Goal: Information Seeking & Learning: Learn about a topic

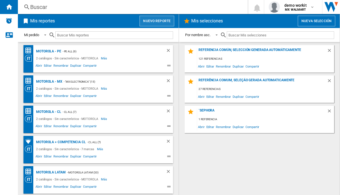
click at [157, 22] on button "Nuevo reporte" at bounding box center [157, 21] width 35 height 11
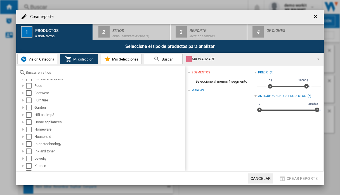
scroll to position [160, 0]
click at [23, 122] on div at bounding box center [23, 122] width 6 height 6
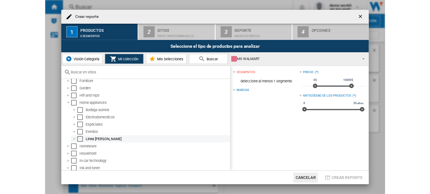
scroll to position [188, 0]
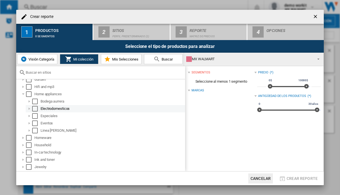
click at [30, 109] on div at bounding box center [30, 109] width 6 height 6
click at [33, 111] on div "Select" at bounding box center [35, 109] width 6 height 6
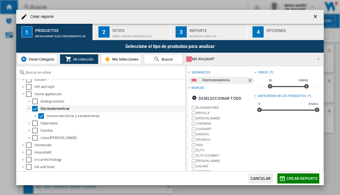
click at [33, 111] on div "Select" at bounding box center [35, 109] width 6 height 6
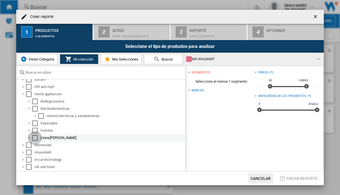
click at [35, 137] on div "Select" at bounding box center [35, 138] width 6 height 6
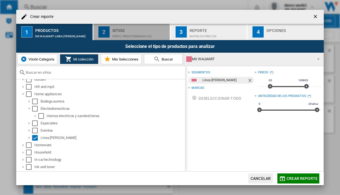
click at [126, 33] on div "Perfil predeterminado (2)" at bounding box center [139, 35] width 55 height 6
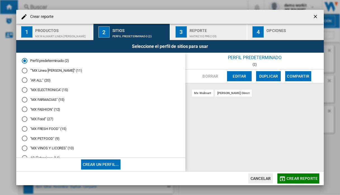
click at [25, 90] on div at bounding box center [25, 90] width 6 height 6
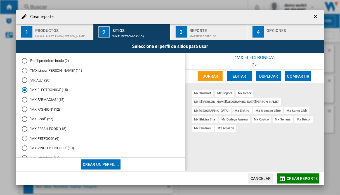
click at [296, 178] on span "Crear reporte" at bounding box center [302, 178] width 31 height 4
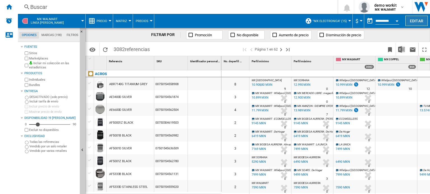
click at [340, 22] on button "Editar" at bounding box center [416, 21] width 22 height 10
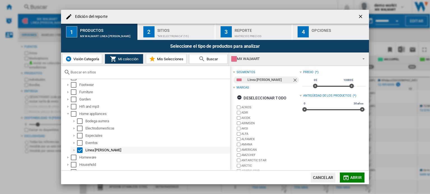
scroll to position [196, 0]
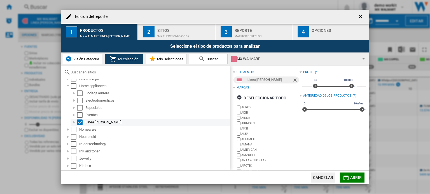
click at [73, 123] on div "Edición del ..." at bounding box center [74, 123] width 6 height 6
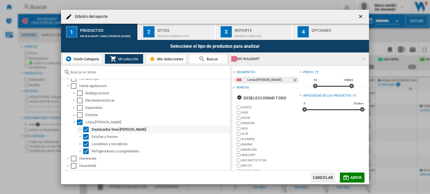
click at [79, 130] on div "Edición del ..." at bounding box center [80, 130] width 6 height 6
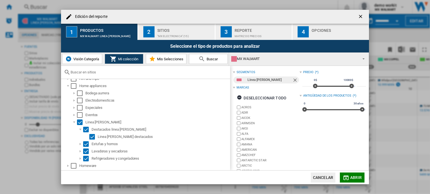
scroll to position [26, 0]
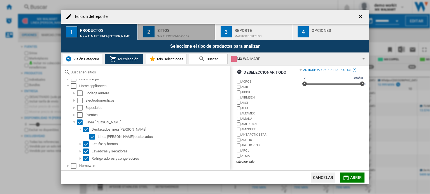
click at [172, 33] on div ""MX ELECTRONICA" (15)" at bounding box center [184, 35] width 55 height 6
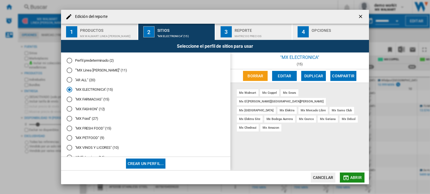
click at [340, 176] on span "Abrir" at bounding box center [355, 178] width 11 height 4
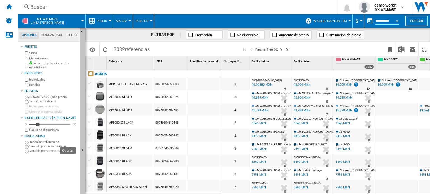
click at [81, 139] on button "Ocultar" at bounding box center [83, 150] width 6 height 245
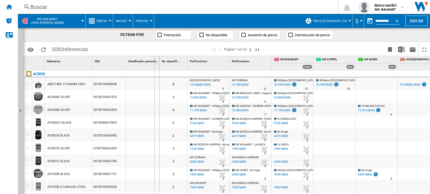
drag, startPoint x: 159, startPoint y: 66, endPoint x: 153, endPoint y: 67, distance: 6.3
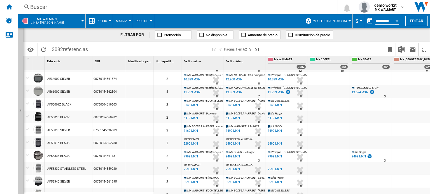
scroll to position [0, 0]
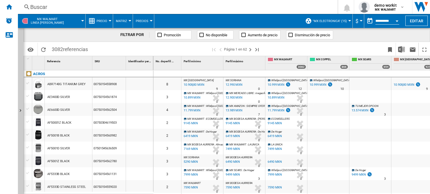
click at [277, 98] on div "10.899 MXN" at bounding box center [275, 98] width 17 height 4
click at [108, 21] on button "Precio" at bounding box center [103, 21] width 13 height 14
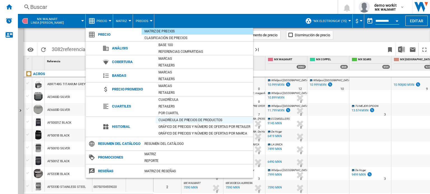
click at [168, 119] on div "Cuadrícula de precios de productos" at bounding box center [204, 120] width 97 height 6
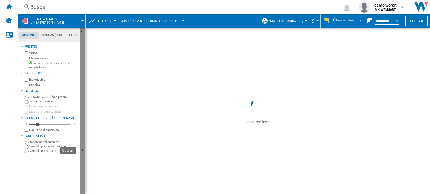
click at [83, 145] on button "Ocultar" at bounding box center [83, 150] width 6 height 245
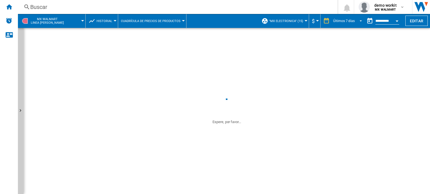
click at [340, 19] on md-select-value "Últimos 7 días" at bounding box center [348, 21] width 32 height 8
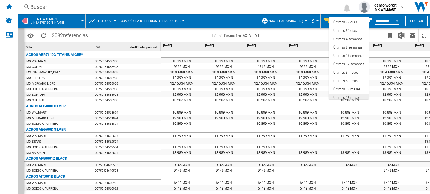
scroll to position [35, 0]
click at [316, 36] on md-backdrop at bounding box center [215, 97] width 430 height 194
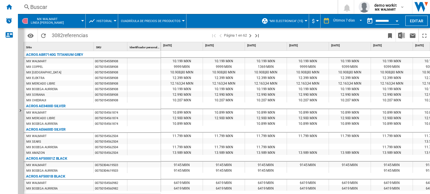
click at [340, 20] on button "Open calendar" at bounding box center [397, 20] width 10 height 10
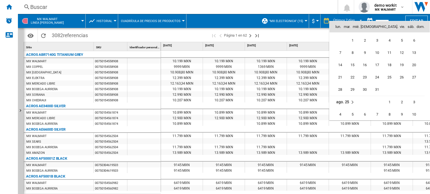
scroll to position [2529, 0]
click at [321, 38] on div at bounding box center [215, 97] width 430 height 194
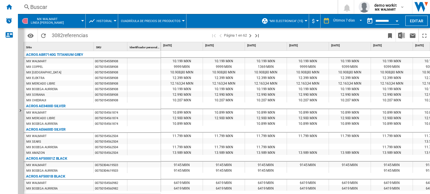
click at [180, 18] on button "Cuadrícula de precios de productos" at bounding box center [152, 21] width 62 height 14
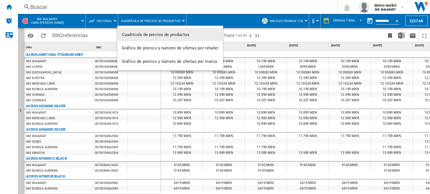
click at [174, 37] on button "Cuadrícula de precios de productos" at bounding box center [170, 34] width 106 height 13
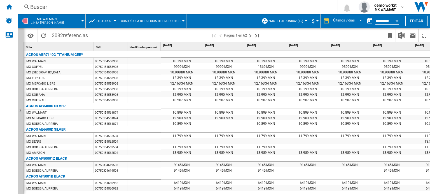
click at [165, 23] on button "Cuadrícula de precios de productos" at bounding box center [152, 21] width 62 height 14
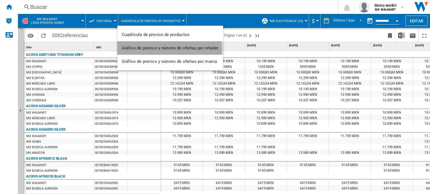
click at [133, 50] on span "Gráfico de precios y número de ofertas por retailer" at bounding box center [170, 48] width 97 height 5
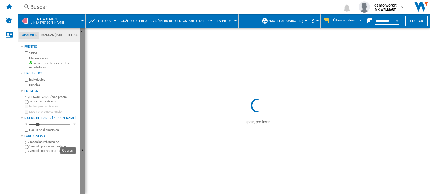
click at [83, 143] on button "Ocultar" at bounding box center [83, 150] width 6 height 245
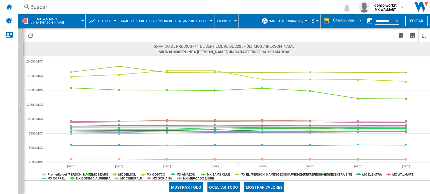
click at [111, 19] on button "Historial" at bounding box center [106, 21] width 18 height 14
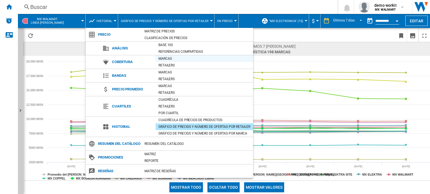
click at [165, 59] on div "Marcas" at bounding box center [204, 59] width 97 height 6
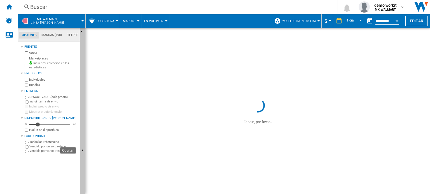
click at [83, 107] on button "Ocultar" at bounding box center [83, 150] width 6 height 245
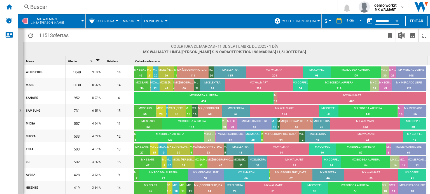
click at [281, 69] on div "MX WALMART" at bounding box center [274, 70] width 57 height 5
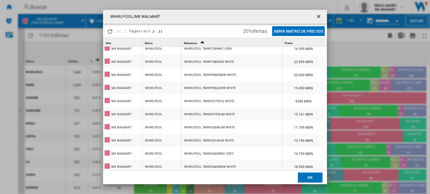
scroll to position [112, 0]
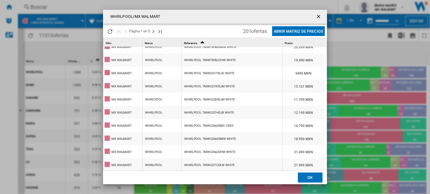
click at [320, 14] on ng-md-icon "getI18NText('BUTTONS.CLOSE_DIALOG')" at bounding box center [319, 17] width 7 height 7
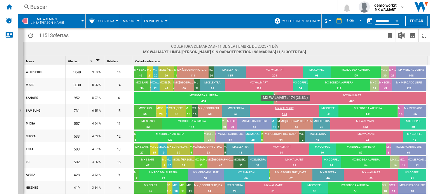
click at [285, 106] on div "MX WALMART 174 23.8%" at bounding box center [284, 111] width 69 height 11
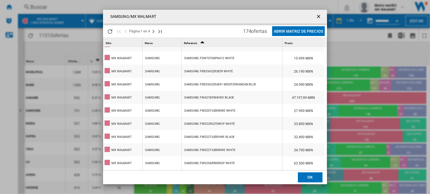
scroll to position [392, 0]
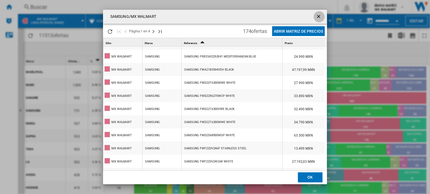
click at [318, 14] on ng-md-icon "getI18NText('BUTTONS.CLOSE_DIALOG')" at bounding box center [319, 17] width 7 height 7
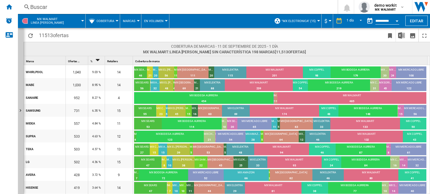
click at [135, 21] on span "Marcas" at bounding box center [129, 21] width 13 height 4
click at [134, 47] on span "Retailers" at bounding box center [132, 48] width 17 height 5
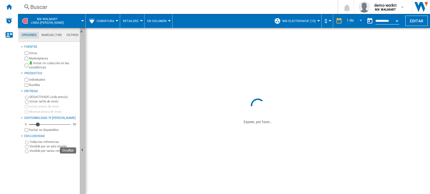
click at [83, 140] on button "Ocultar" at bounding box center [83, 150] width 6 height 245
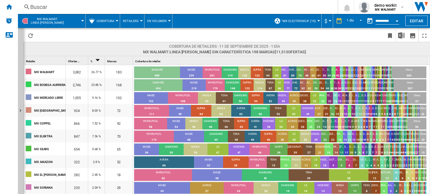
click at [115, 23] on button "Cobertura" at bounding box center [107, 21] width 20 height 14
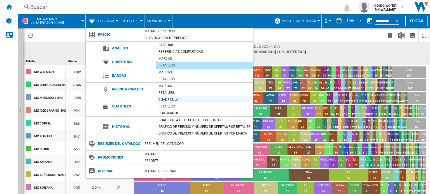
click at [172, 98] on div "Cuadrícula" at bounding box center [204, 100] width 97 height 6
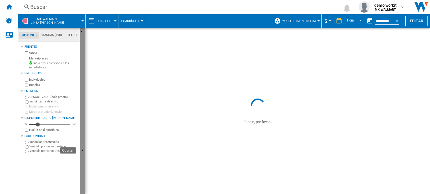
click at [82, 138] on button "Ocultar" at bounding box center [83, 150] width 6 height 245
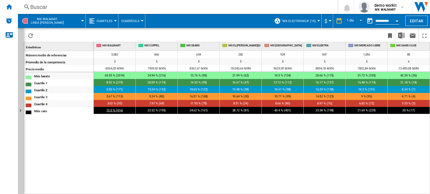
click at [112, 112] on span "13.5 % (416)" at bounding box center [114, 111] width 17 height 4
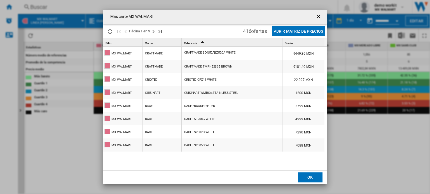
scroll to position [1, 0]
click at [304, 31] on button "Abrir Matriz de precios" at bounding box center [298, 31] width 53 height 10
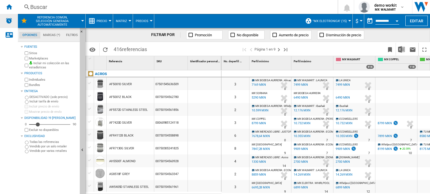
click at [9, 20] on img "Alertas" at bounding box center [9, 20] width 7 height 7
click at [105, 21] on span "Precio" at bounding box center [102, 21] width 11 height 4
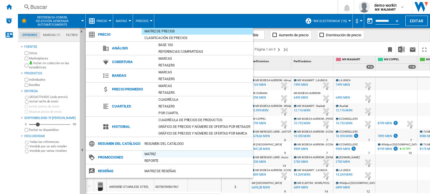
click at [152, 157] on div "Matriz" at bounding box center [197, 155] width 111 height 6
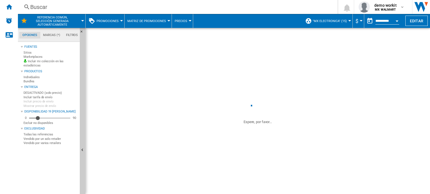
click at [82, 151] on ng-md-icon "Ocultar" at bounding box center [83, 151] width 7 height 7
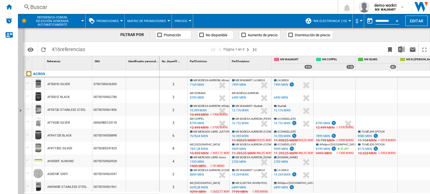
click at [340, 20] on div "Currency" at bounding box center [360, 20] width 3 height 1
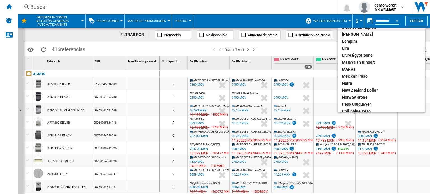
scroll to position [135, 0]
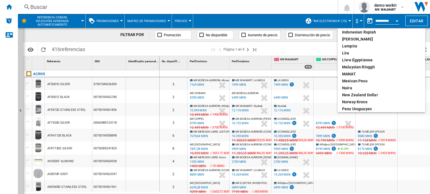
click at [316, 47] on md-backdrop at bounding box center [215, 97] width 430 height 194
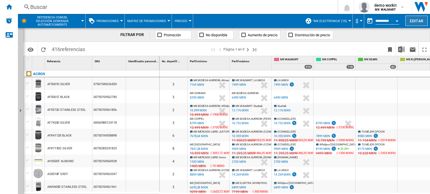
click at [340, 22] on button "Editar" at bounding box center [416, 21] width 22 height 10
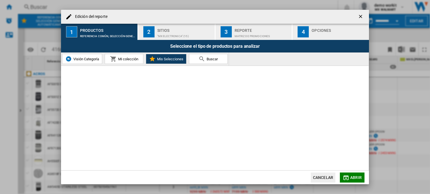
click at [123, 58] on span "Mi colección" at bounding box center [128, 59] width 22 height 4
click at [123, 62] on button "Mi colección" at bounding box center [124, 59] width 39 height 10
click at [340, 18] on ng-md-icon "getI18NText('BUTTONS.CLOSE_DIALOG')" at bounding box center [360, 17] width 7 height 7
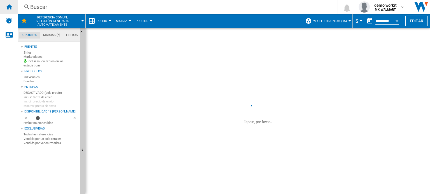
click at [11, 8] on ng-md-icon "Inicio" at bounding box center [9, 6] width 7 height 7
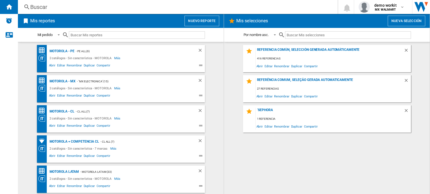
click at [194, 15] on div "Mis reportes Nuevo reporte" at bounding box center [121, 21] width 206 height 14
click at [193, 20] on button "Nuevo reporte" at bounding box center [201, 21] width 35 height 11
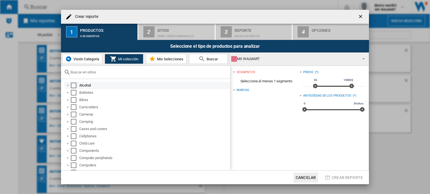
click at [74, 84] on div "Select" at bounding box center [74, 86] width 6 height 6
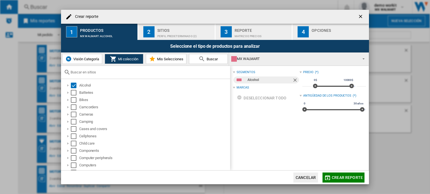
click at [161, 38] on button "2 Sitios Perfil predeterminado (2)" at bounding box center [176, 32] width 77 height 16
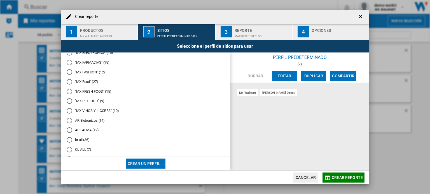
scroll to position [28, 0]
click at [70, 80] on div "Crear reporte ..." at bounding box center [70, 81] width 6 height 6
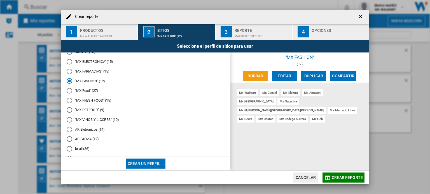
click at [340, 17] on ng-md-icon "getI18NText('BUTTONS.CLOSE_DIALOG')" at bounding box center [360, 17] width 7 height 7
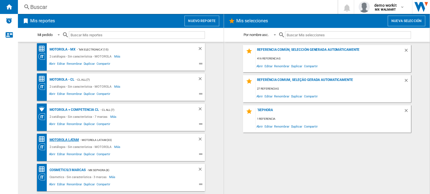
scroll to position [0, 0]
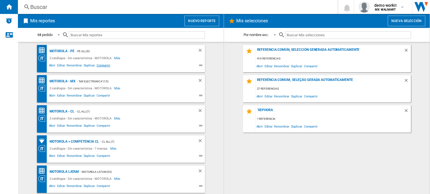
click at [100, 66] on span "Compartir" at bounding box center [103, 66] width 15 height 7
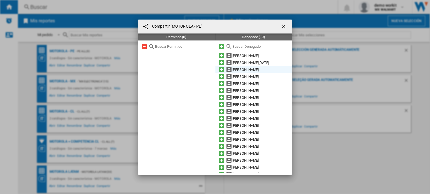
scroll to position [14, 0]
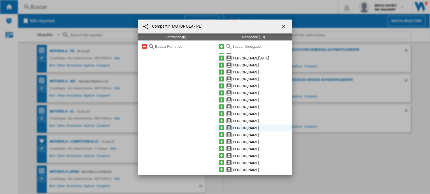
click at [220, 126] on md-icon at bounding box center [221, 128] width 7 height 7
click at [142, 59] on md-icon at bounding box center [144, 58] width 7 height 7
click at [281, 26] on ng-md-icon "getI18NText('BUTTONS.CLOSE_DIALOG')" at bounding box center [284, 26] width 7 height 7
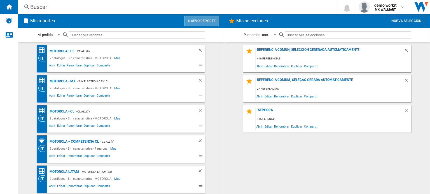
click at [215, 21] on button "Nuevo reporte" at bounding box center [201, 21] width 35 height 11
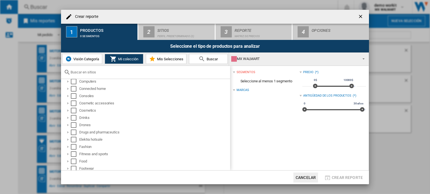
scroll to position [140, 0]
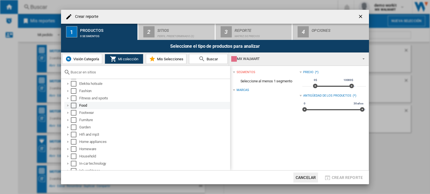
click at [67, 106] on div "Crear reporte ..." at bounding box center [68, 106] width 6 height 6
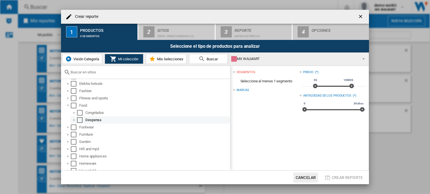
click at [73, 120] on div "Crear reporte ..." at bounding box center [74, 120] width 6 height 6
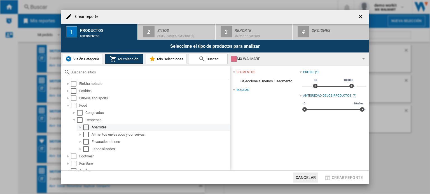
click at [79, 127] on div "Crear reporte ..." at bounding box center [80, 128] width 6 height 6
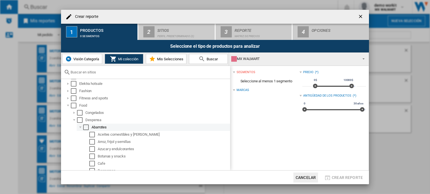
click at [79, 127] on div "Crear reporte ..." at bounding box center [80, 128] width 6 height 6
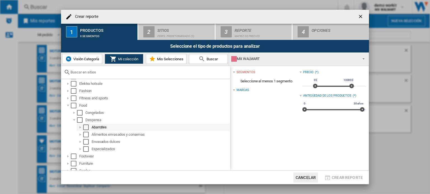
click at [79, 128] on div "Crear reporte ..." at bounding box center [80, 128] width 6 height 6
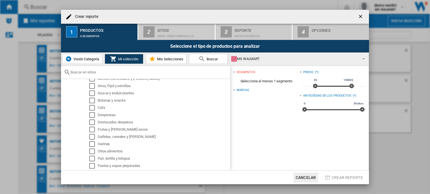
scroll to position [224, 0]
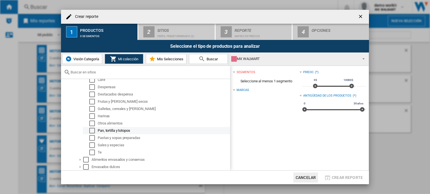
click at [93, 130] on div "Select" at bounding box center [92, 131] width 6 height 6
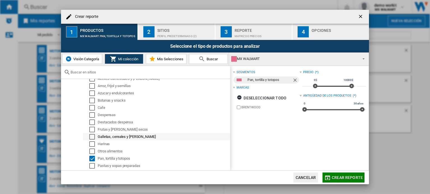
scroll to position [168, 0]
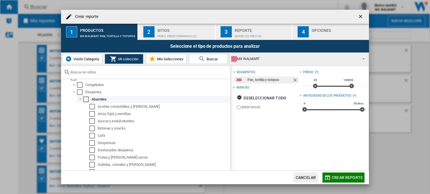
click at [85, 101] on div "Select" at bounding box center [86, 100] width 6 height 6
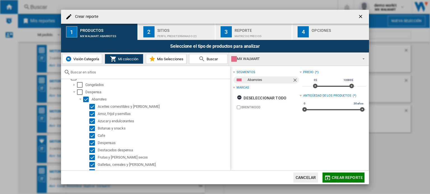
click at [185, 30] on div "Sitios" at bounding box center [184, 29] width 55 height 6
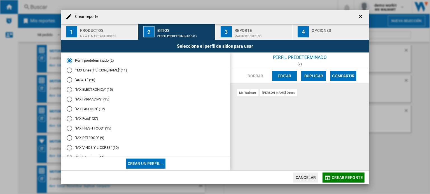
click at [89, 118] on md-radio-button ""MX Food" (27)" at bounding box center [146, 118] width 158 height 5
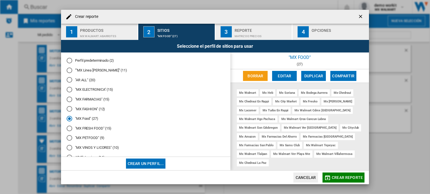
click at [340, 177] on span "Crear reporte" at bounding box center [346, 178] width 31 height 4
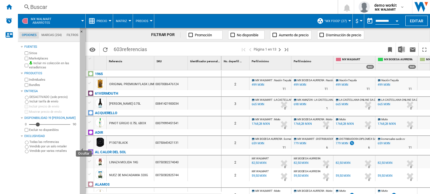
click at [84, 151] on ng-md-icon "Ocultar" at bounding box center [83, 151] width 7 height 7
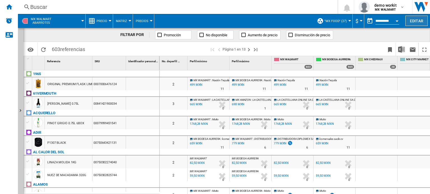
click at [340, 21] on button "Editar" at bounding box center [416, 21] width 22 height 10
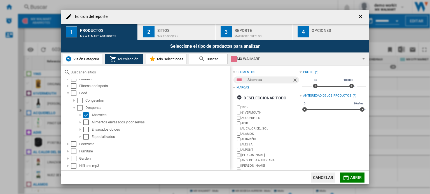
scroll to position [140, 0]
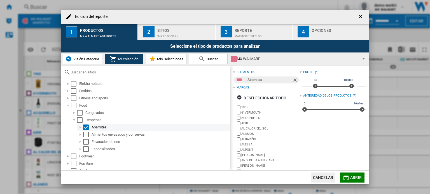
click at [78, 127] on div "Edición del ..." at bounding box center [80, 128] width 6 height 6
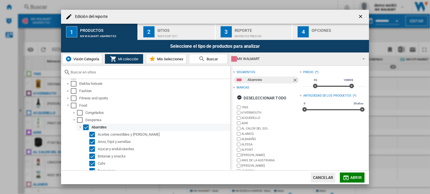
click at [84, 127] on div "Select" at bounding box center [86, 128] width 6 height 6
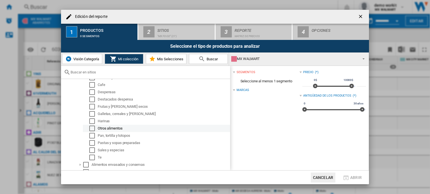
scroll to position [252, 0]
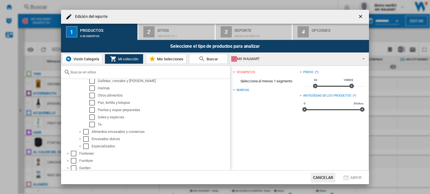
click at [278, 56] on div "MX WALMART" at bounding box center [294, 59] width 126 height 8
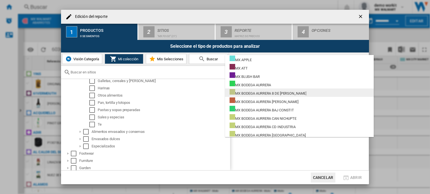
scroll to position [3110, 0]
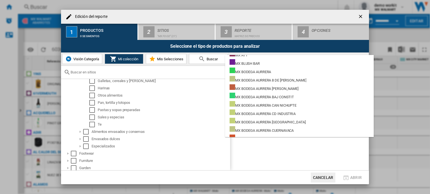
click at [77, 58] on md-backdrop at bounding box center [215, 97] width 430 height 194
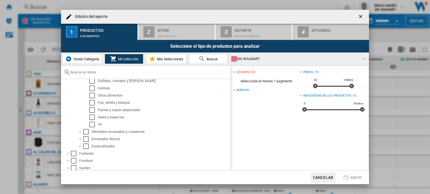
click at [77, 58] on span "Visión Categoría" at bounding box center [85, 59] width 27 height 4
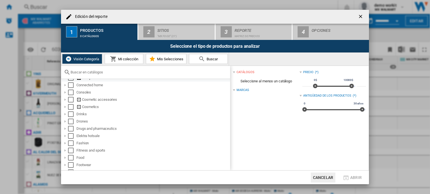
scroll to position [112, 0]
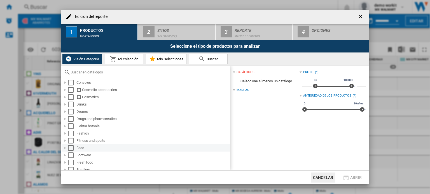
click at [66, 147] on div "Edición del ..." at bounding box center [65, 148] width 6 height 6
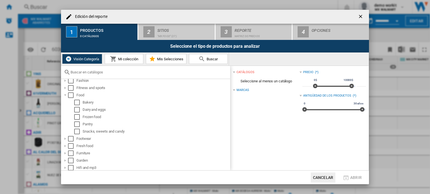
scroll to position [168, 0]
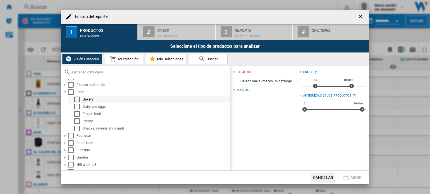
click at [77, 102] on div "Select" at bounding box center [77, 100] width 6 height 6
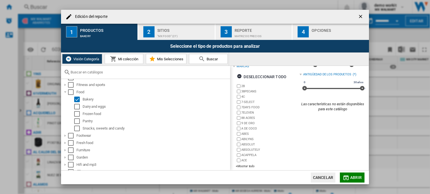
scroll to position [26, 0]
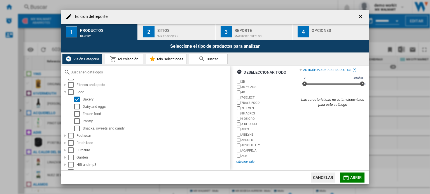
click at [247, 161] on div "+Mostrar todo" at bounding box center [267, 162] width 63 height 4
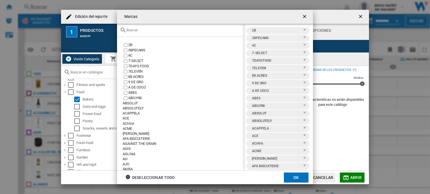
click at [168, 30] on input "text" at bounding box center [183, 30] width 114 height 4
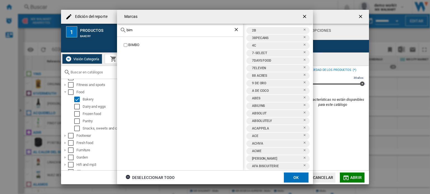
scroll to position [0, 0]
type input "bim"
click at [305, 15] on ng-md-icon "getI18NText('BUTTONS.CLOSE_DIALOG')" at bounding box center [305, 17] width 7 height 7
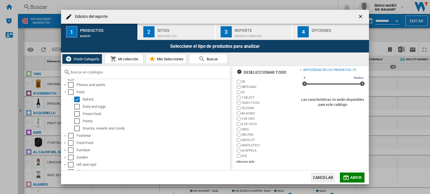
click at [177, 33] on div ""MX Food" (27)" at bounding box center [184, 35] width 55 height 6
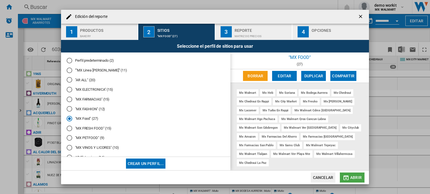
click at [355, 179] on span "Abrir" at bounding box center [355, 178] width 11 height 4
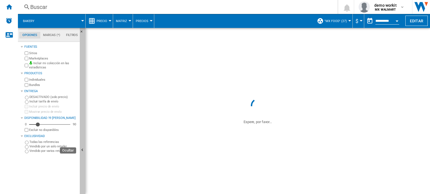
click at [85, 143] on button "Ocultar" at bounding box center [83, 150] width 6 height 245
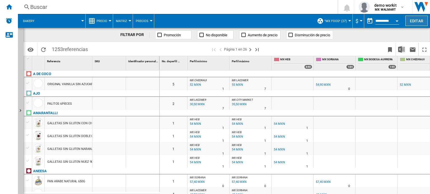
scroll to position [140, 0]
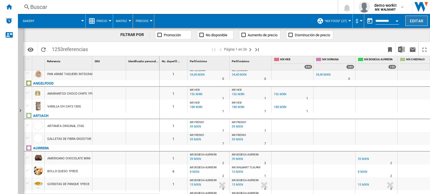
click at [422, 20] on button "Editar" at bounding box center [416, 21] width 22 height 10
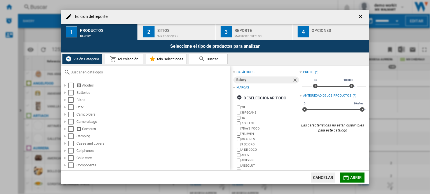
scroll to position [26, 0]
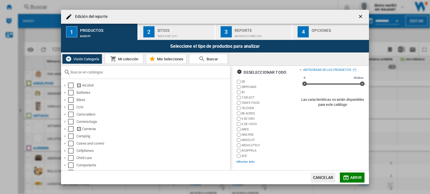
click at [250, 163] on div "+Mostrar todo" at bounding box center [267, 162] width 63 height 4
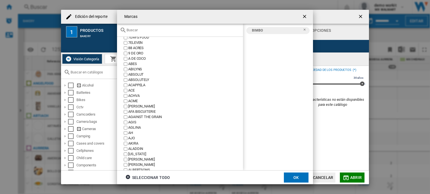
scroll to position [113, 0]
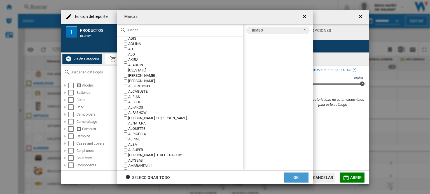
click at [297, 177] on button "OK" at bounding box center [296, 178] width 25 height 10
click at [349, 178] on button "Abrir" at bounding box center [352, 178] width 25 height 10
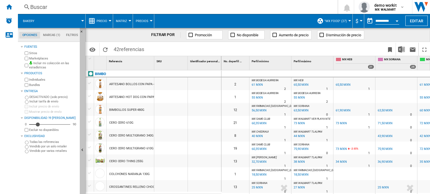
click at [83, 133] on button "Ocultar" at bounding box center [83, 150] width 6 height 245
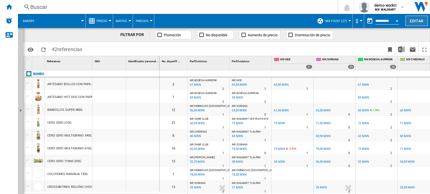
click at [414, 24] on button "Editar" at bounding box center [416, 21] width 22 height 10
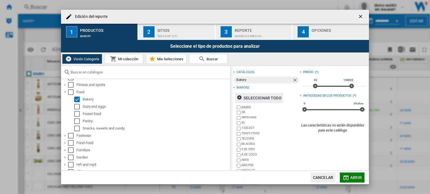
scroll to position [26, 0]
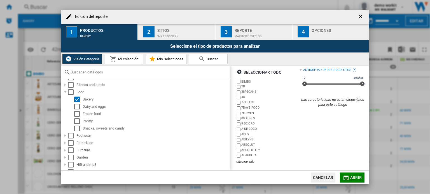
click at [182, 32] on div ""MX Food" (27)" at bounding box center [184, 35] width 55 height 6
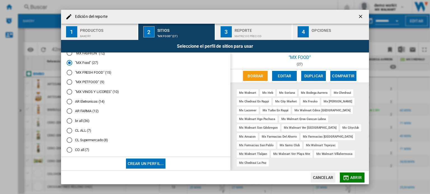
scroll to position [28, 0]
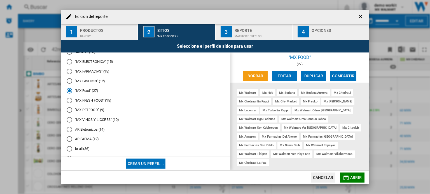
click at [353, 176] on span "Abrir" at bounding box center [355, 178] width 11 height 4
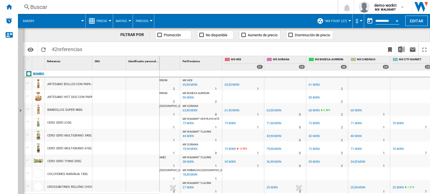
scroll to position [84, 0]
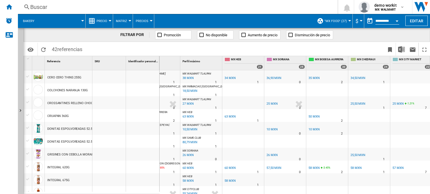
click at [275, 104] on div "25 MXN" at bounding box center [271, 104] width 11 height 4
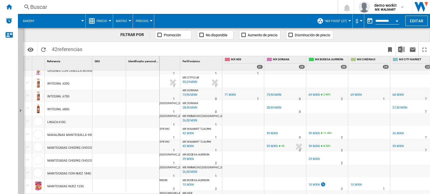
scroll to position [196, 0]
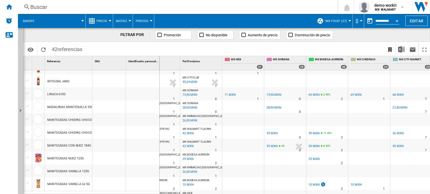
click at [109, 20] on div at bounding box center [110, 20] width 3 height 1
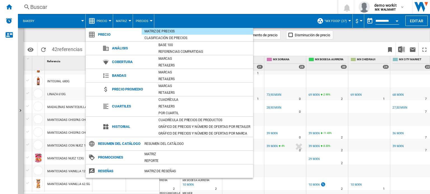
click at [416, 21] on md-backdrop at bounding box center [215, 97] width 430 height 194
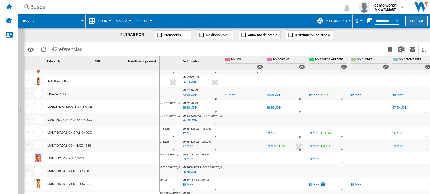
click at [414, 22] on button "Editar" at bounding box center [416, 21] width 22 height 10
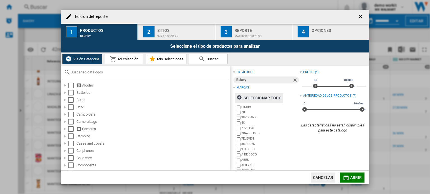
click at [239, 97] on ng-md-icon "Edición del ..." at bounding box center [240, 98] width 7 height 7
click at [346, 176] on md-icon "Edición del ..." at bounding box center [345, 178] width 7 height 7
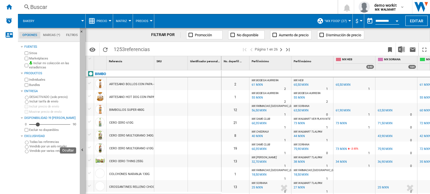
click at [81, 143] on button "Ocultar" at bounding box center [83, 150] width 6 height 245
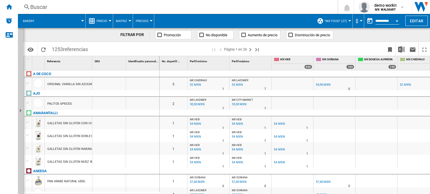
click at [108, 19] on button "Precio" at bounding box center [103, 21] width 13 height 14
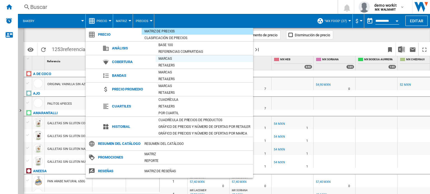
click at [167, 58] on div "Marcas" at bounding box center [204, 59] width 97 height 6
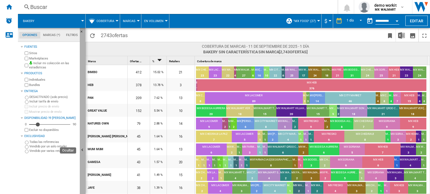
click at [82, 145] on button "Ocultar" at bounding box center [83, 150] width 6 height 245
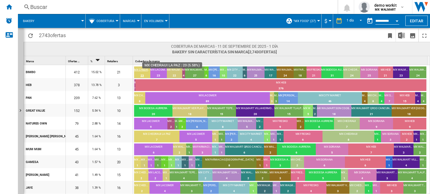
click at [145, 70] on div "MX CHEDRAUI LA PAZ" at bounding box center [142, 70] width 16 height 5
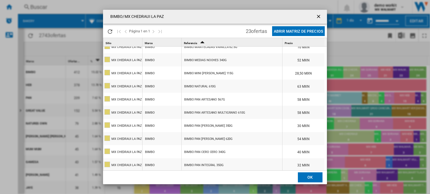
scroll to position [181, 0]
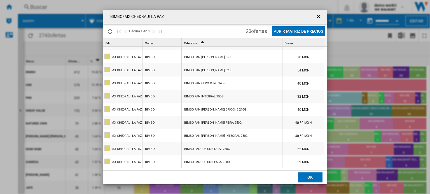
click at [319, 16] on ng-md-icon "getI18NText('BUTTONS.CLOSE_DIALOG')" at bounding box center [319, 17] width 7 height 7
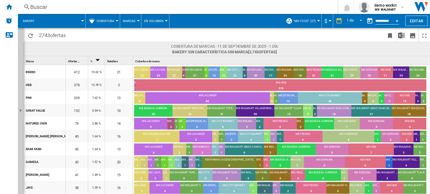
click at [138, 21] on div at bounding box center [138, 20] width 3 height 1
click at [137, 48] on span "Retailers" at bounding box center [132, 48] width 17 height 5
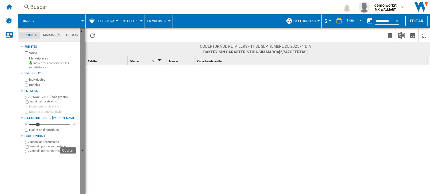
click at [83, 148] on ng-md-icon "Ocultar" at bounding box center [83, 151] width 7 height 7
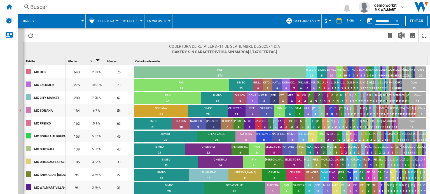
click at [112, 21] on span "Cobertura" at bounding box center [106, 21] width 18 height 4
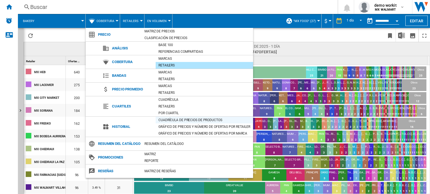
click at [171, 117] on div "Cuadrícula de precios de productos" at bounding box center [204, 120] width 97 height 6
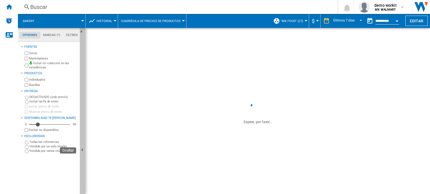
click at [84, 152] on ng-md-icon "Ocultar" at bounding box center [83, 151] width 7 height 7
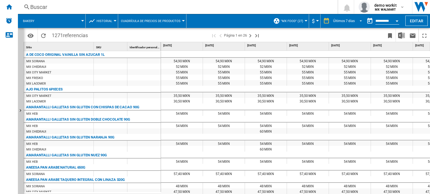
click at [359, 20] on span "REPORTS.WIZARD.STEPS.REPORT.STEPS.REPORT_OPTIONS.PERIOD: Últimos 7 días" at bounding box center [359, 20] width 7 height 5
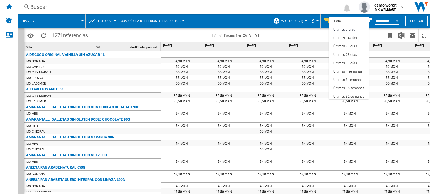
click at [303, 34] on md-backdrop at bounding box center [215, 97] width 430 height 194
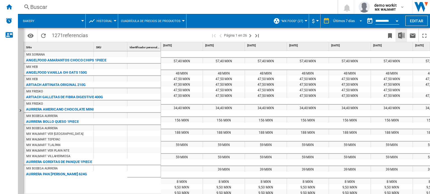
scroll to position [107, 0]
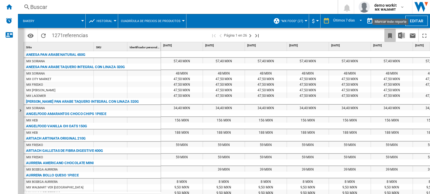
click at [391, 34] on ng-md-icon "Marcar este reporte" at bounding box center [389, 35] width 7 height 7
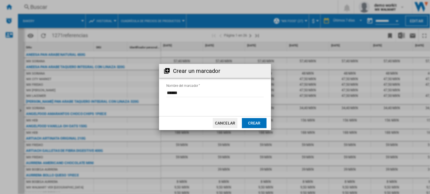
click at [224, 120] on button "Cancelar" at bounding box center [225, 123] width 25 height 10
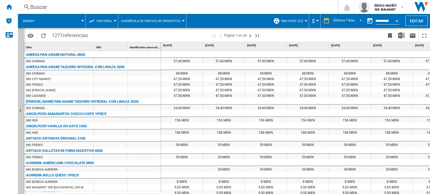
click at [114, 21] on div at bounding box center [115, 20] width 3 height 1
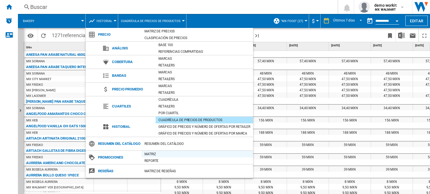
click at [143, 157] on div "Matriz" at bounding box center [197, 155] width 111 height 6
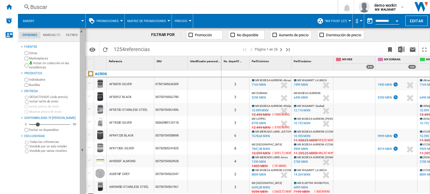
click at [83, 147] on button "Ocultar" at bounding box center [83, 150] width 6 height 245
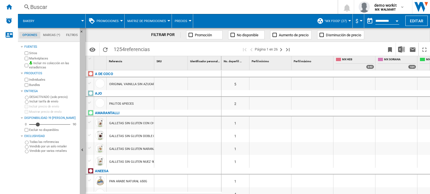
click at [84, 149] on ng-md-icon "Ocultar" at bounding box center [83, 151] width 7 height 7
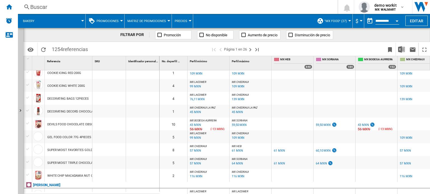
scroll to position [629, 0]
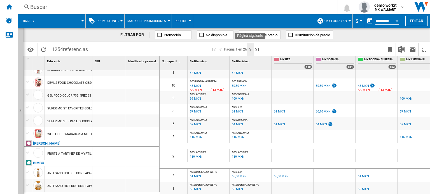
click at [249, 52] on ng-md-icon "Página siguiente" at bounding box center [250, 49] width 7 height 7
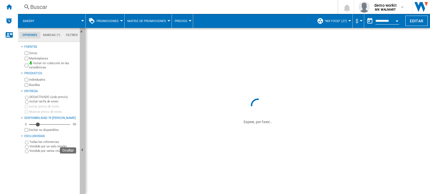
click at [82, 149] on ng-md-icon "Ocultar" at bounding box center [83, 151] width 7 height 7
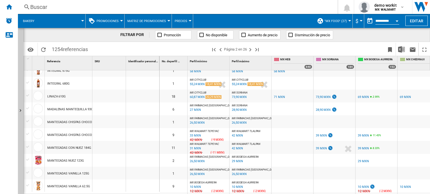
scroll to position [168, 0]
